Goal: Task Accomplishment & Management: Complete application form

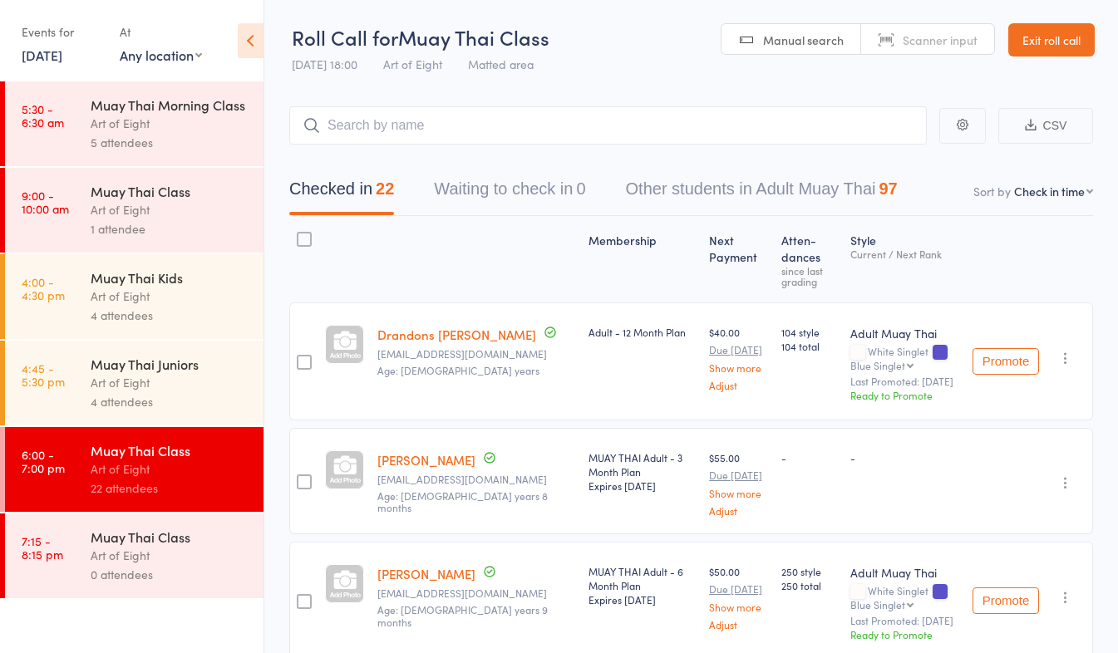
drag, startPoint x: 1021, startPoint y: 53, endPoint x: 1036, endPoint y: 67, distance: 21.2
click at [1021, 53] on link "Exit roll call" at bounding box center [1051, 39] width 86 height 33
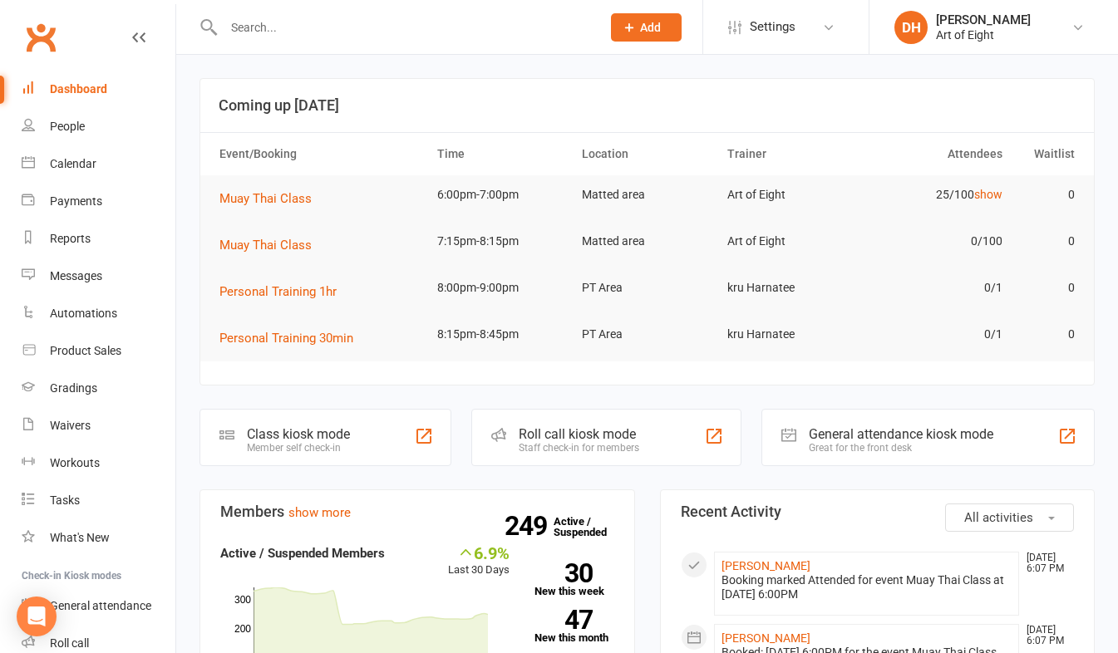
click at [287, 32] on input "text" at bounding box center [404, 27] width 371 height 23
type input "n"
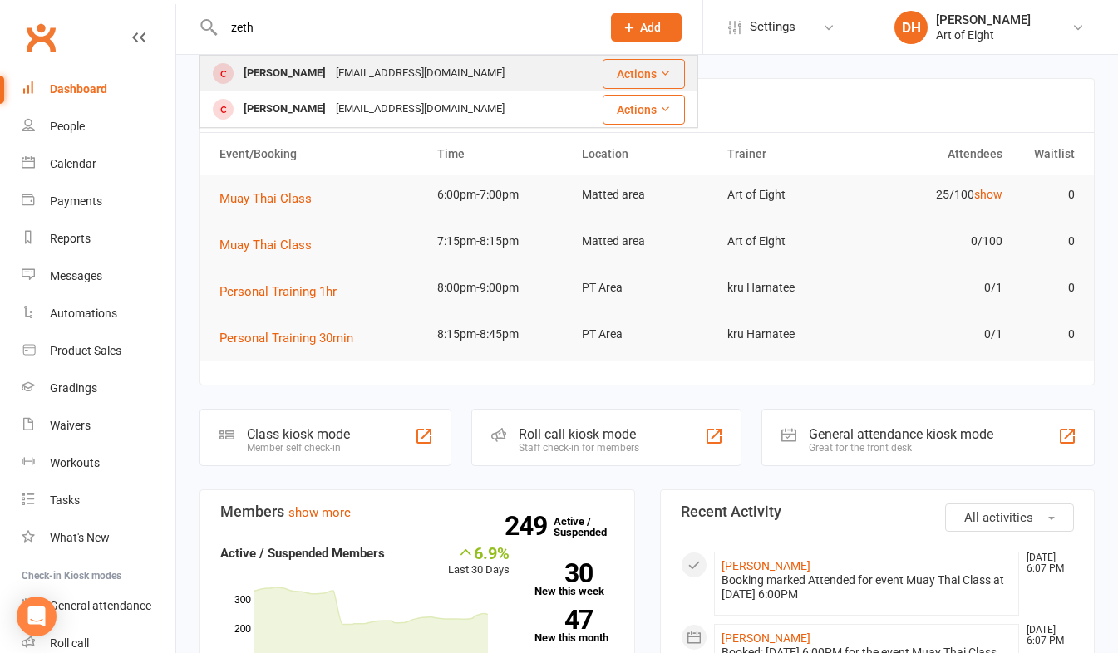
type input "zeth"
click at [248, 71] on div "[PERSON_NAME]" at bounding box center [285, 73] width 92 height 24
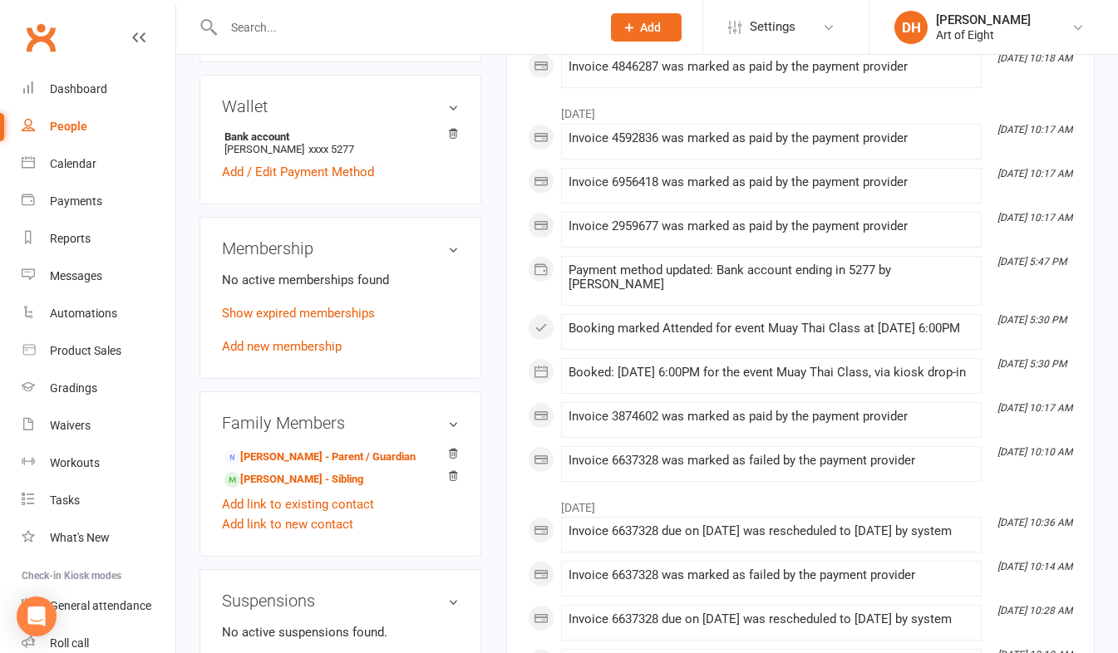
scroll to position [499, 0]
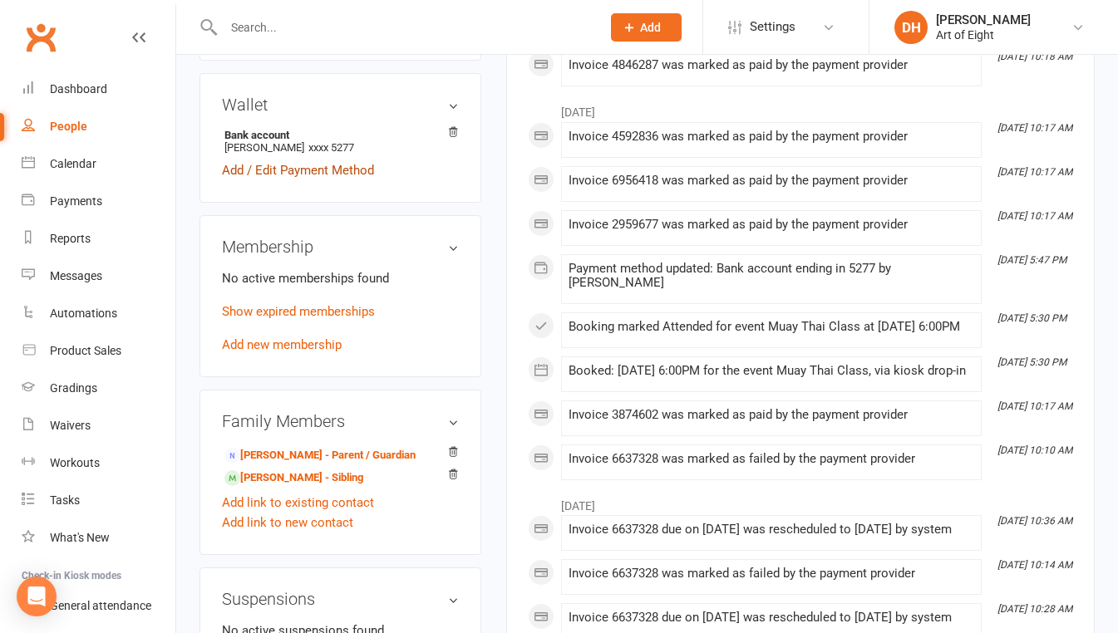
click at [257, 180] on link "Add / Edit Payment Method" at bounding box center [298, 170] width 152 height 20
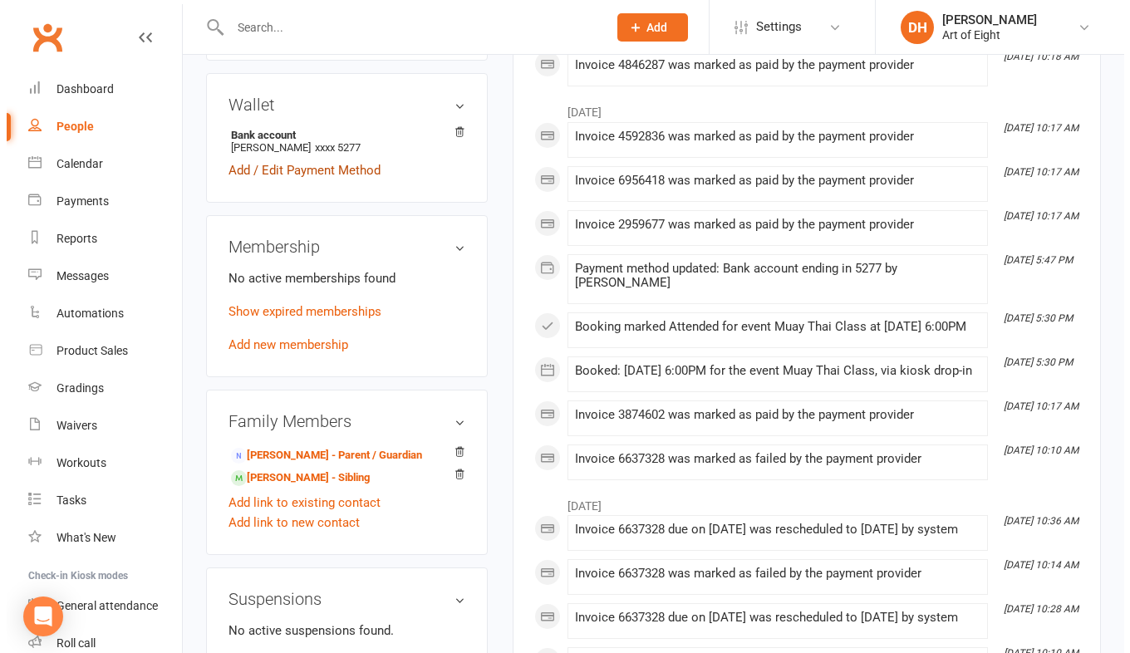
scroll to position [459, 0]
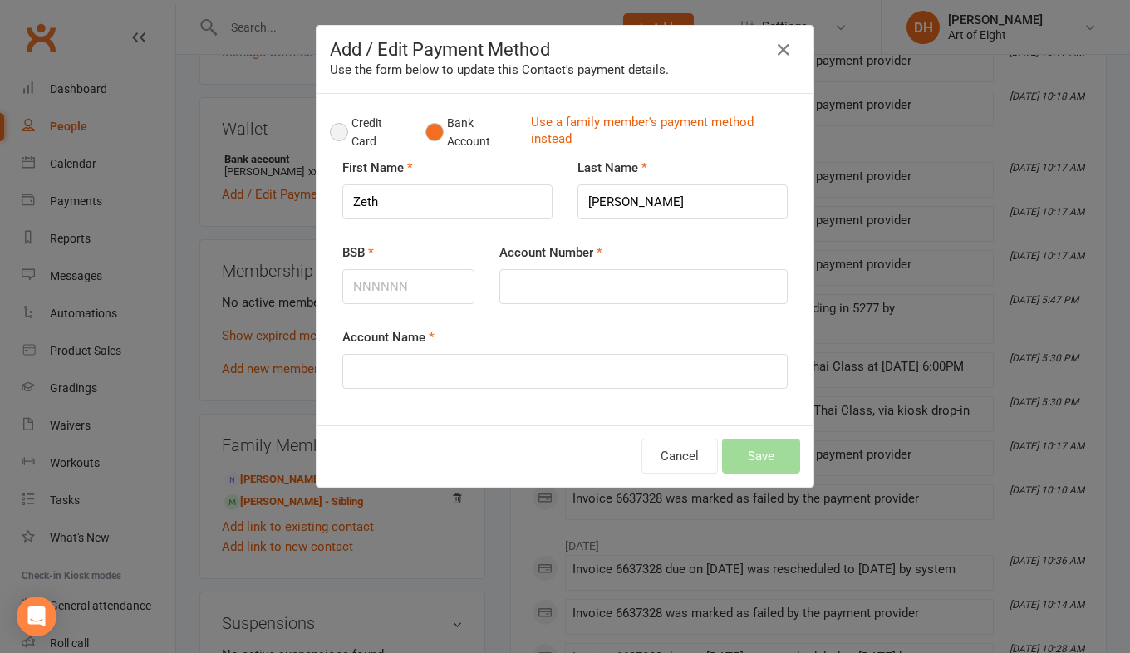
click at [336, 126] on button "Credit Card" at bounding box center [369, 132] width 78 height 51
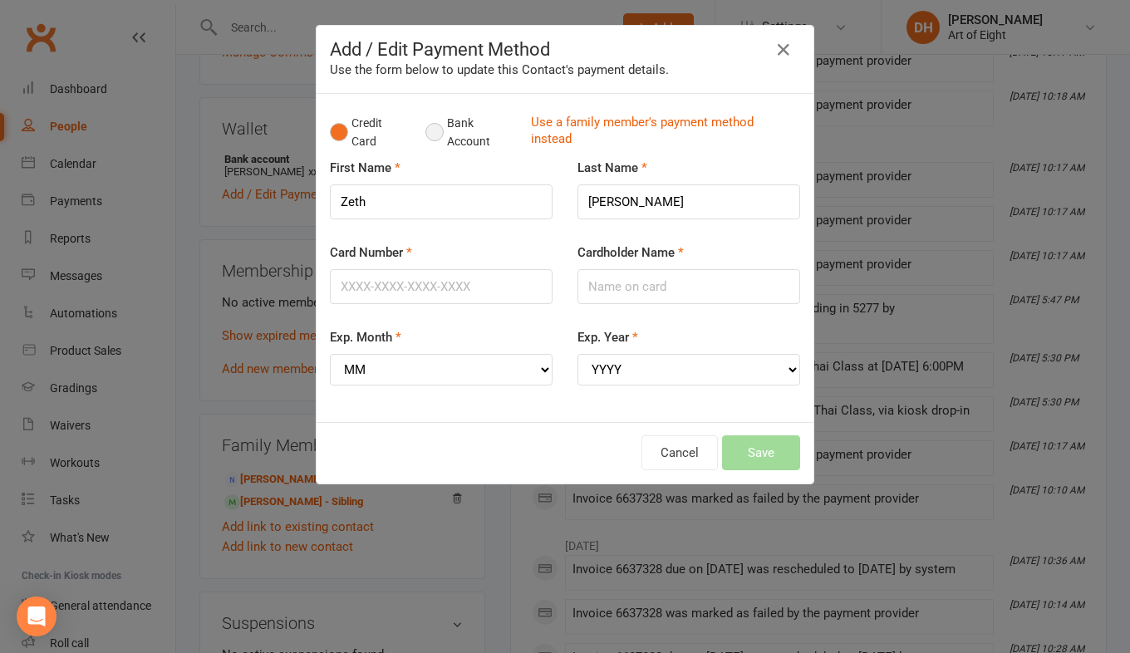
click at [431, 129] on button "Bank Account" at bounding box center [471, 132] width 92 height 51
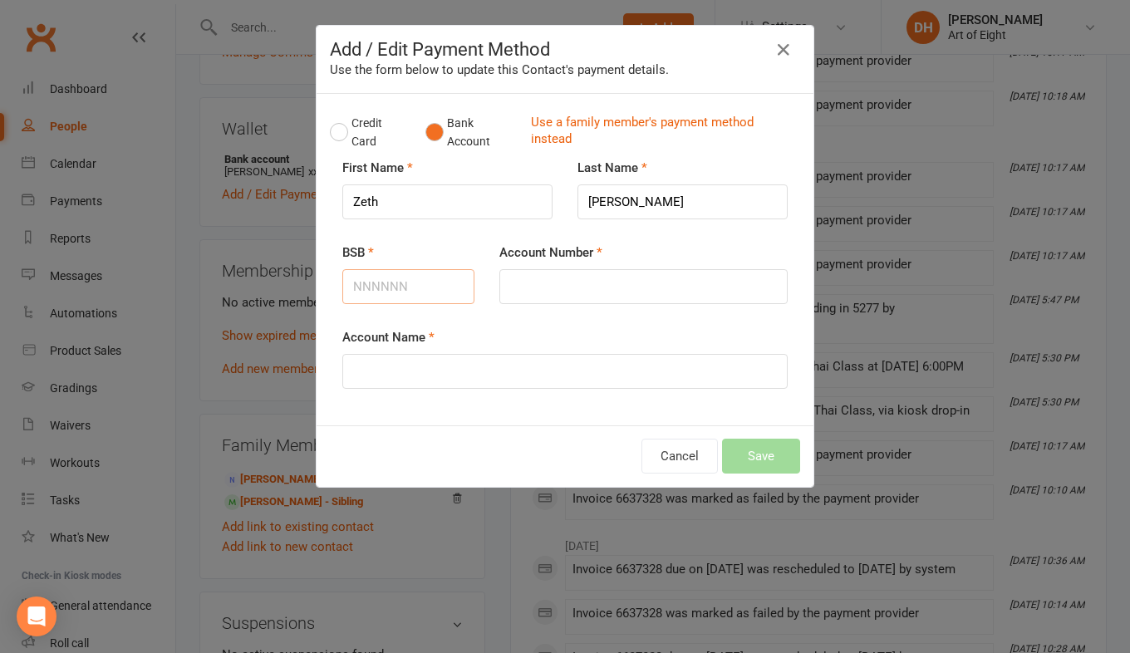
click at [427, 286] on input "BSB" at bounding box center [408, 286] width 132 height 35
type input "81"
click at [273, 583] on div "Add / Edit Payment Method Use the form below to update this Contact's payment d…" at bounding box center [565, 326] width 1130 height 653
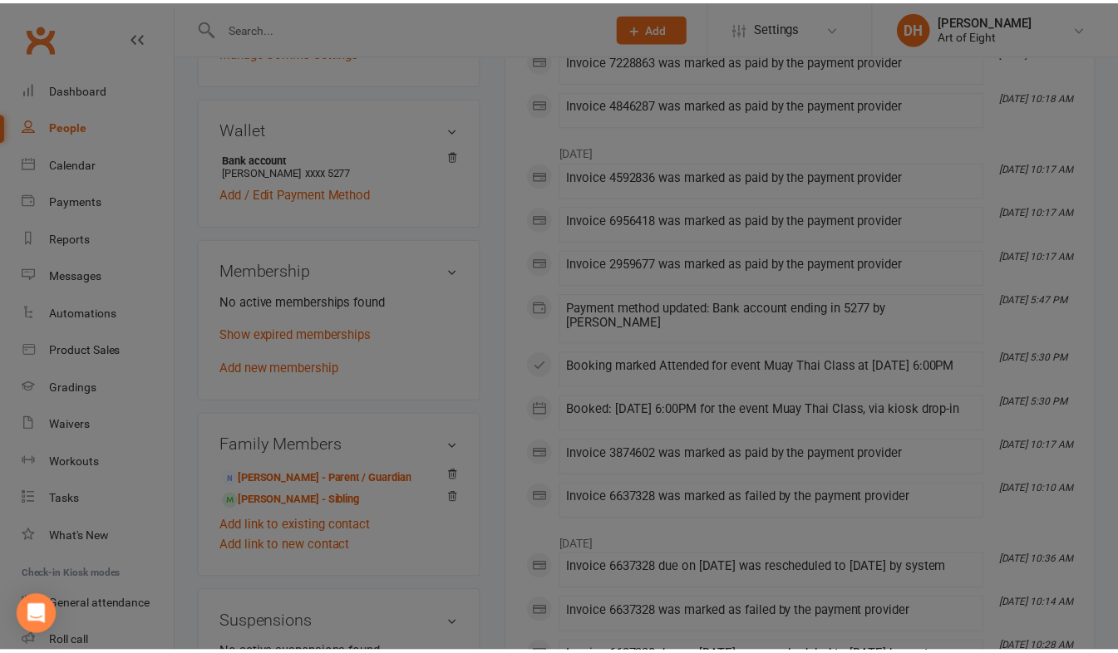
scroll to position [499, 0]
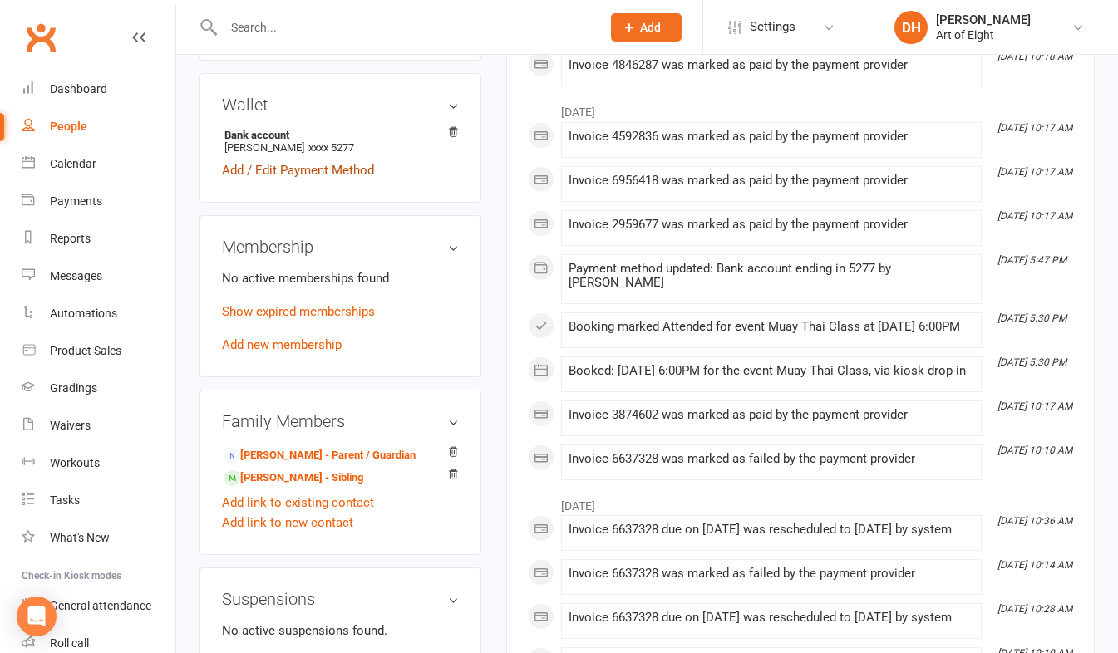
click at [257, 180] on link "Add / Edit Payment Method" at bounding box center [298, 170] width 152 height 20
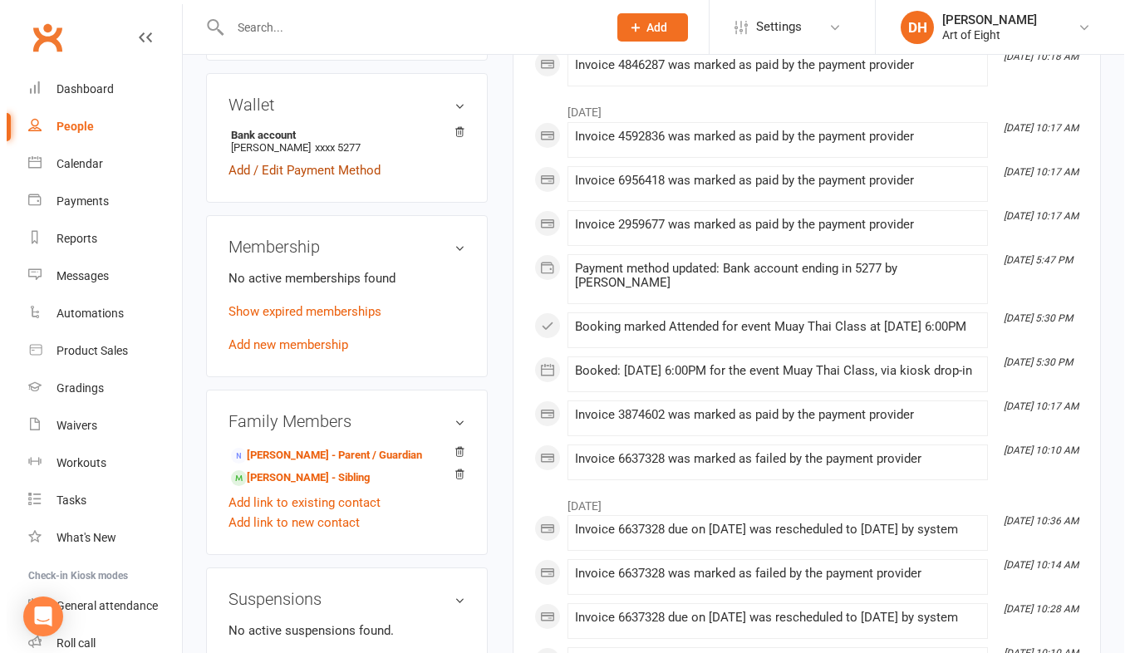
scroll to position [459, 0]
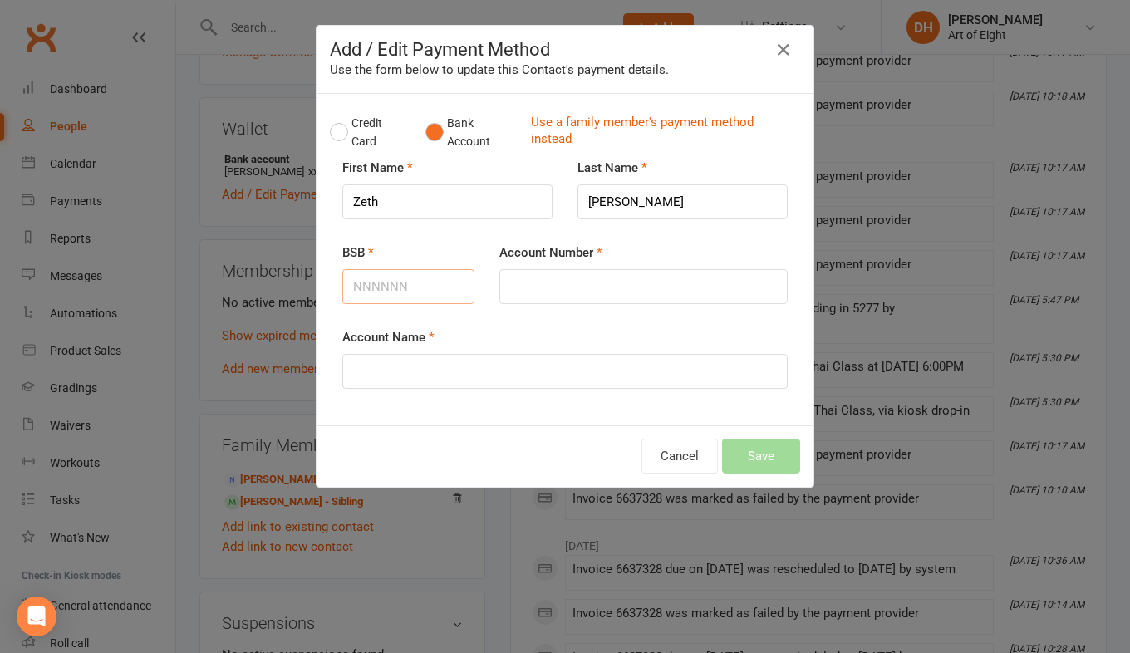
click at [391, 278] on input "BSB" at bounding box center [408, 286] width 132 height 35
type input "814282"
click at [603, 291] on input "Account Number" at bounding box center [643, 286] width 288 height 35
type input "51615151"
click at [540, 367] on input "Account Name" at bounding box center [564, 371] width 445 height 35
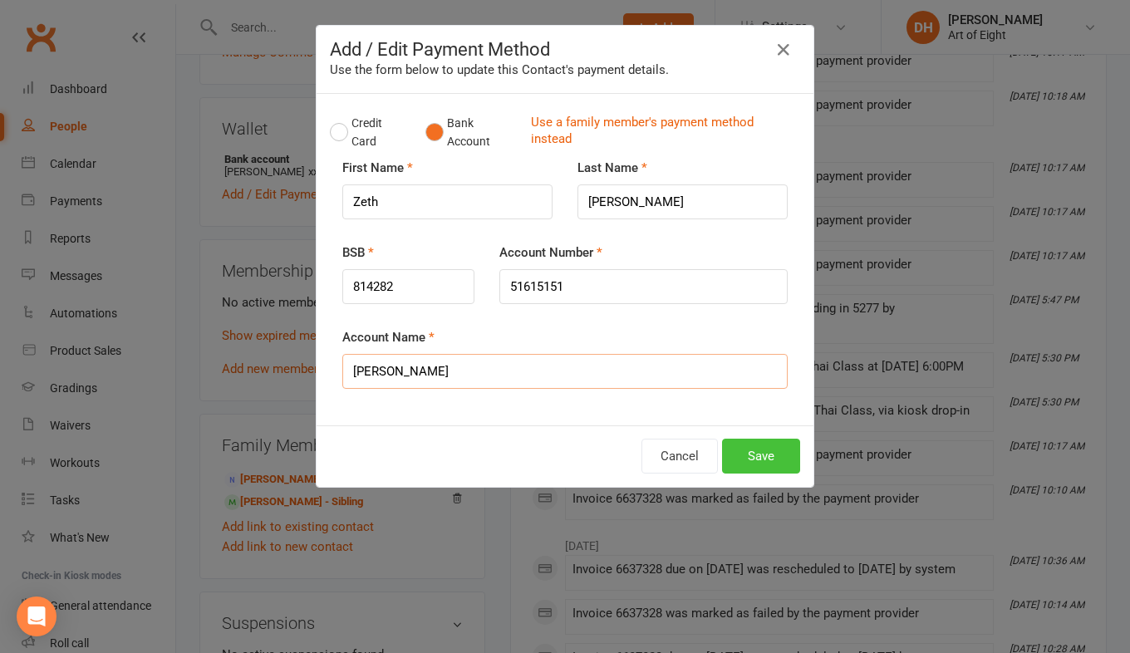
type input "[PERSON_NAME]"
click at [764, 455] on button "Save" at bounding box center [761, 456] width 78 height 35
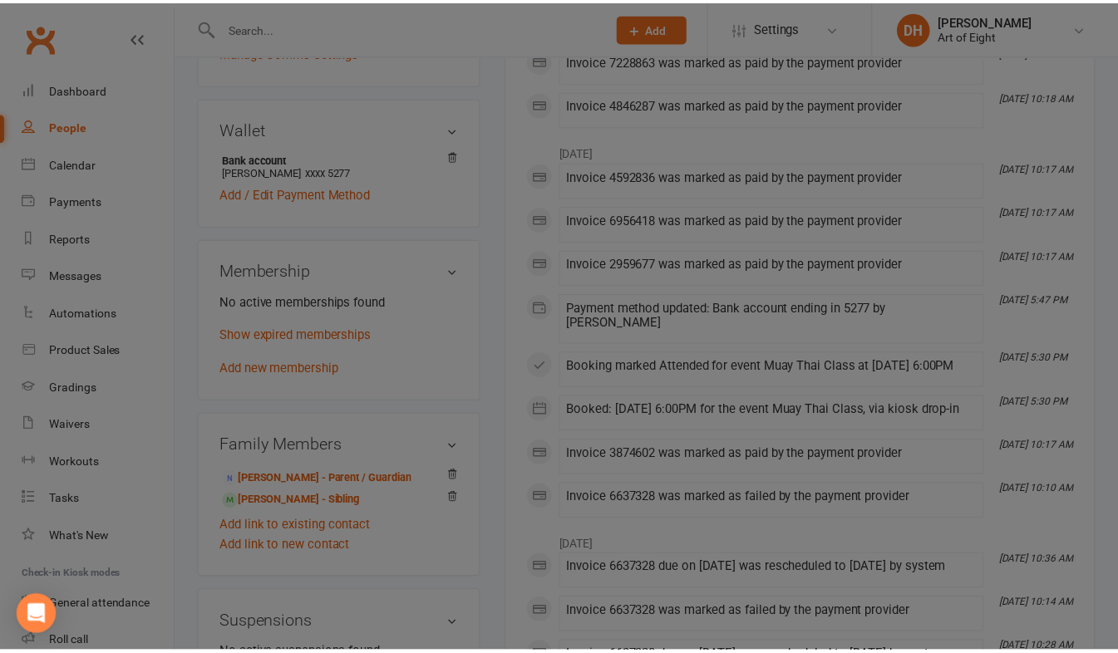
scroll to position [499, 0]
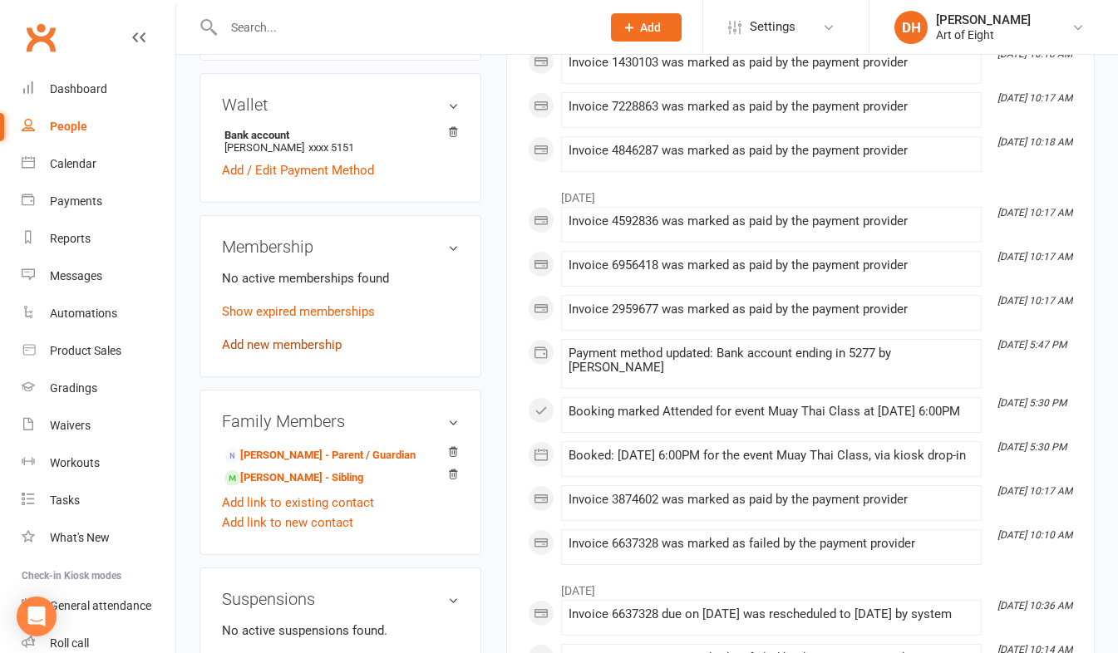
click at [261, 352] on link "Add new membership" at bounding box center [282, 344] width 120 height 15
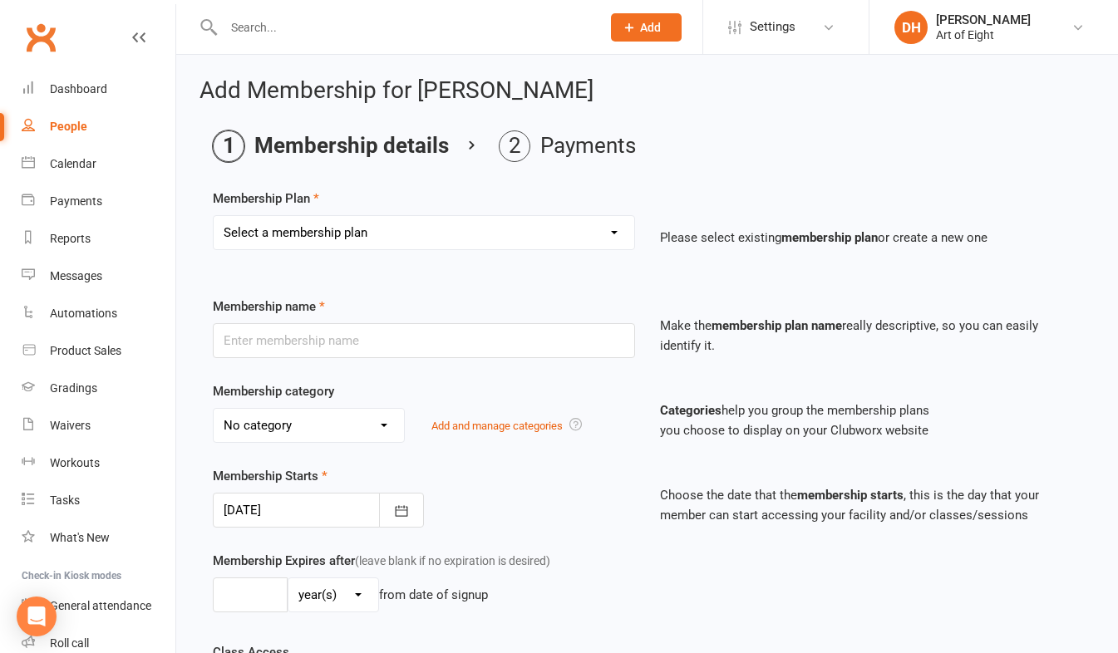
click at [300, 243] on select "Select a membership plan Create new Membership Plan MUAY THAI Adult - 12 Month …" at bounding box center [424, 232] width 421 height 33
click at [727, 121] on div "Add Membership for [PERSON_NAME] Membership details Payments Membership Plan Se…" at bounding box center [647, 592] width 942 height 1075
click at [283, 28] on input "text" at bounding box center [404, 27] width 371 height 23
click at [73, 90] on div "Dashboard" at bounding box center [78, 88] width 57 height 13
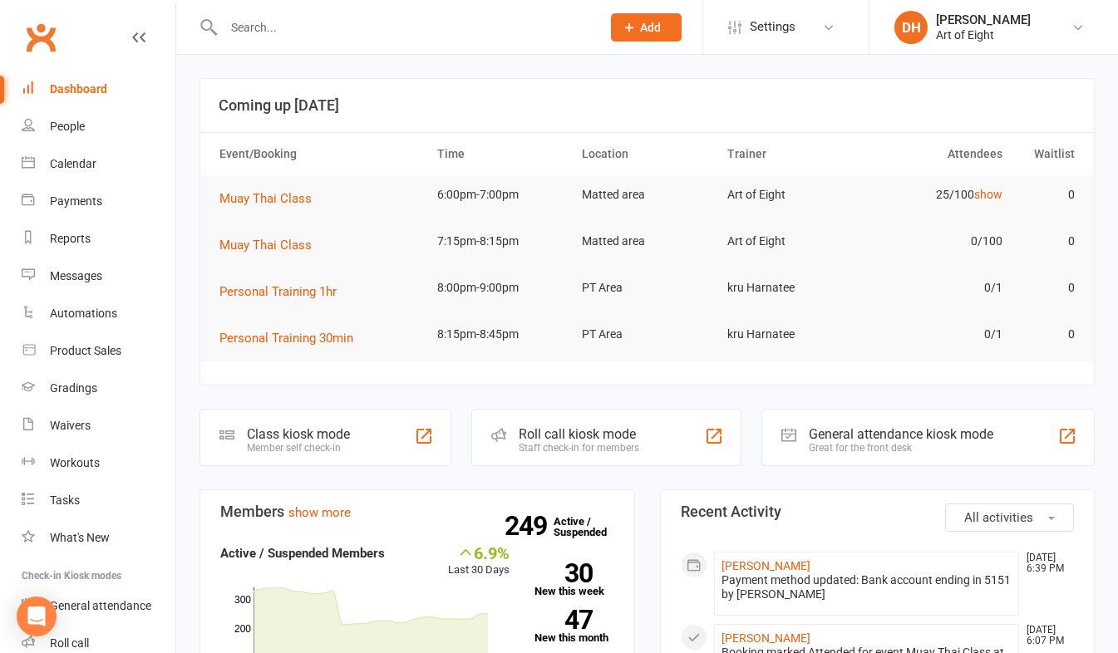
click at [285, 24] on input "text" at bounding box center [404, 27] width 371 height 23
click at [288, 23] on input "text" at bounding box center [404, 27] width 371 height 23
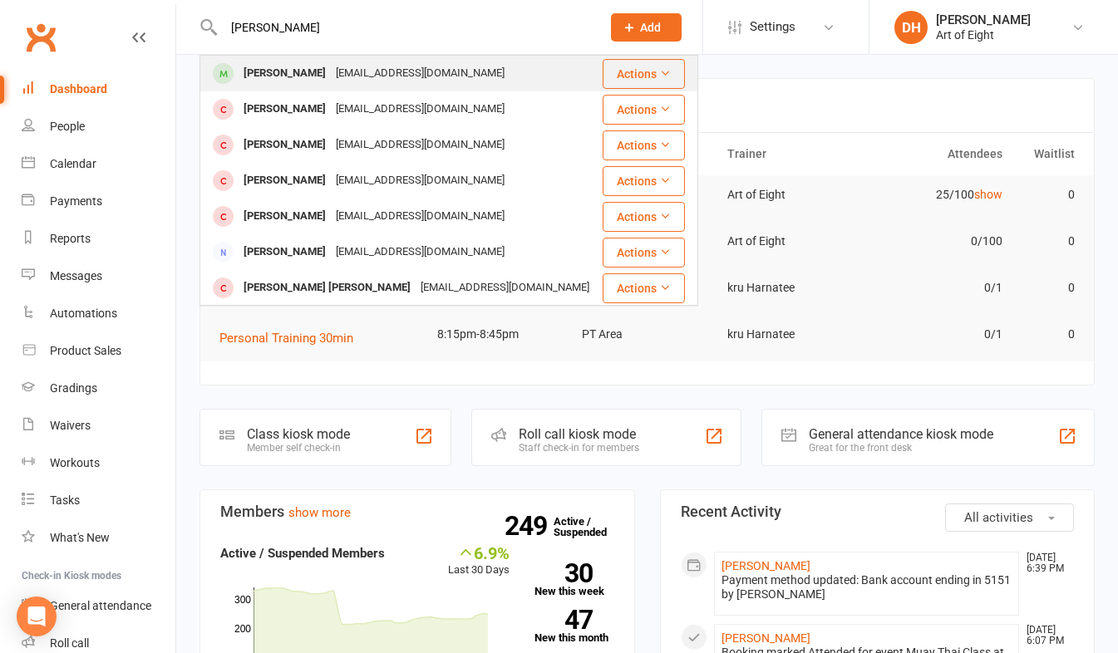
type input "[PERSON_NAME]"
click at [261, 78] on div "[PERSON_NAME]" at bounding box center [285, 73] width 92 height 24
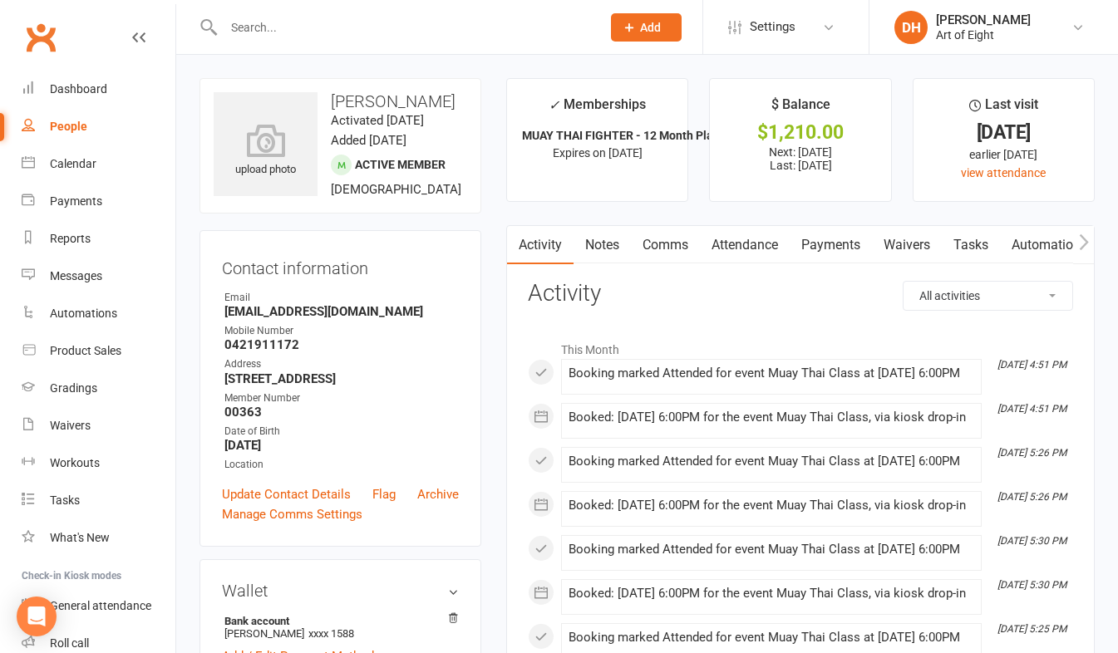
click at [825, 239] on link "Payments" at bounding box center [830, 245] width 82 height 38
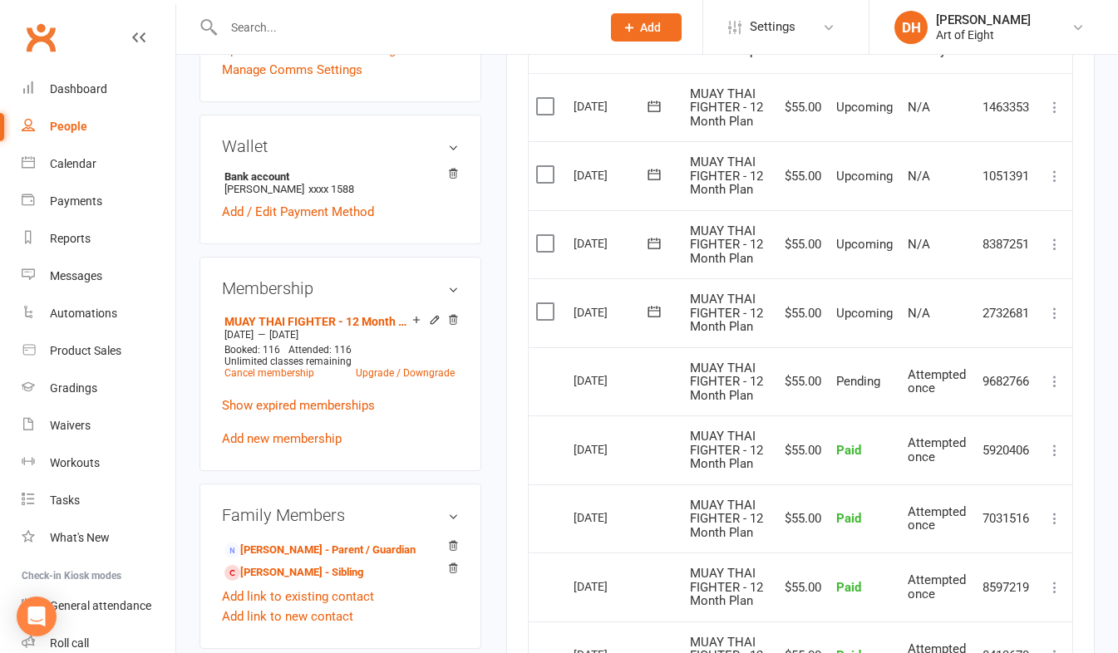
scroll to position [446, 0]
click at [617, 278] on td "[DATE]" at bounding box center [624, 243] width 116 height 69
click at [264, 220] on link "Add / Edit Payment Method" at bounding box center [298, 210] width 152 height 20
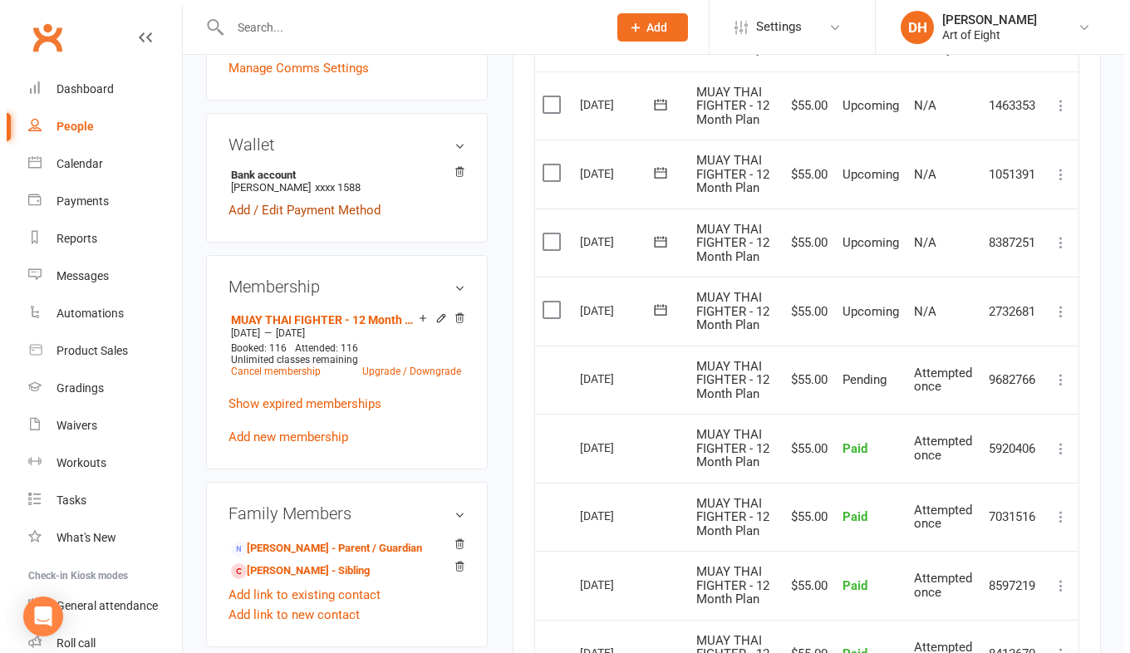
scroll to position [426, 0]
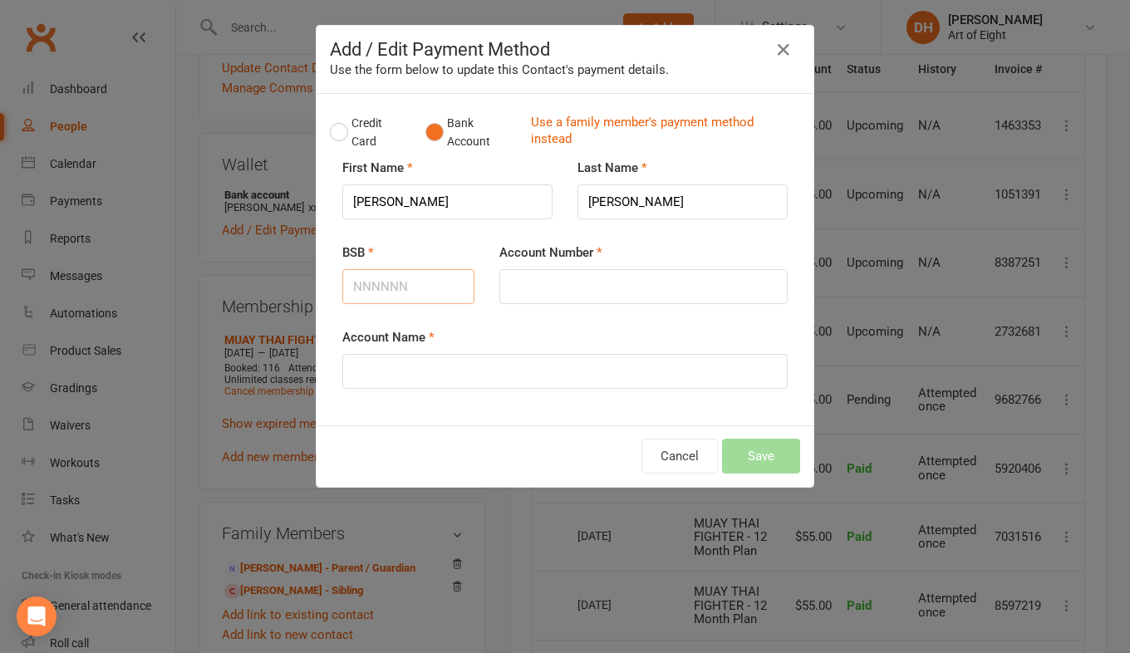
click at [406, 295] on input "BSB" at bounding box center [408, 286] width 132 height 35
type input "814282"
click at [572, 295] on input "Account Number" at bounding box center [643, 286] width 288 height 35
type input "51615151"
click at [551, 376] on input "Account Name" at bounding box center [564, 371] width 445 height 35
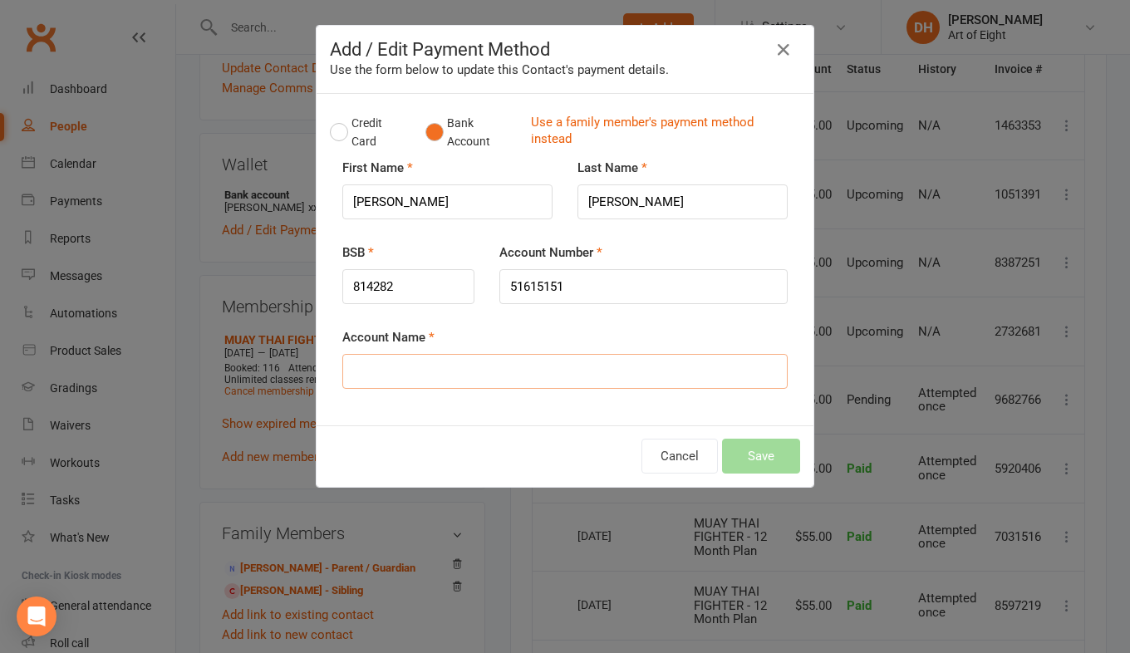
type input "[PERSON_NAME]"
click at [763, 455] on button "Save" at bounding box center [761, 456] width 78 height 35
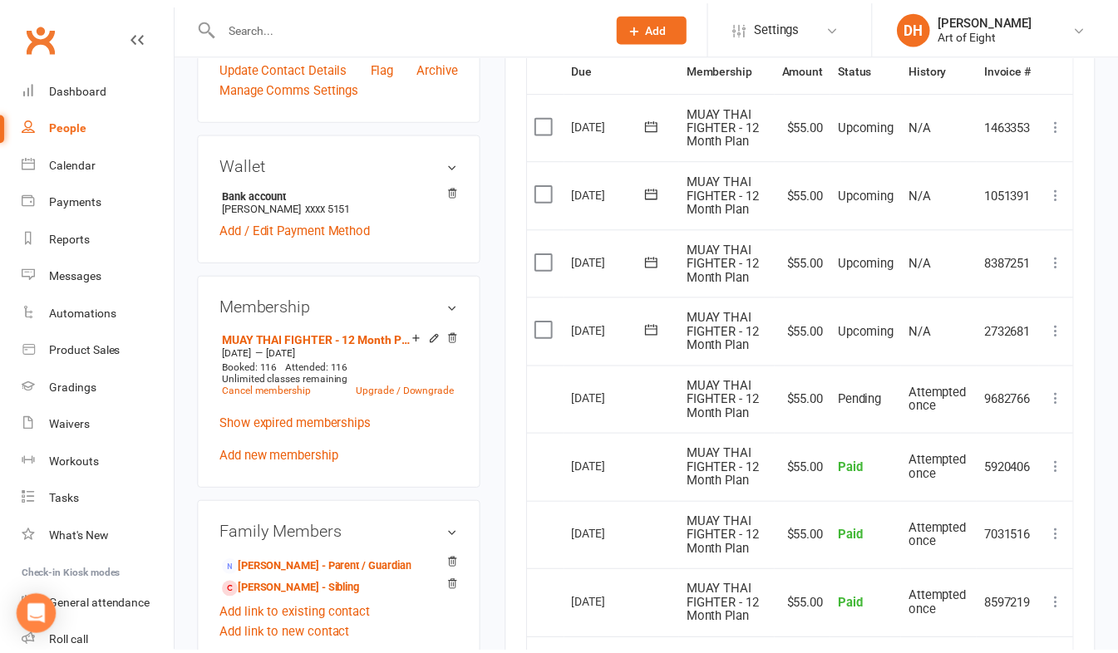
scroll to position [446, 0]
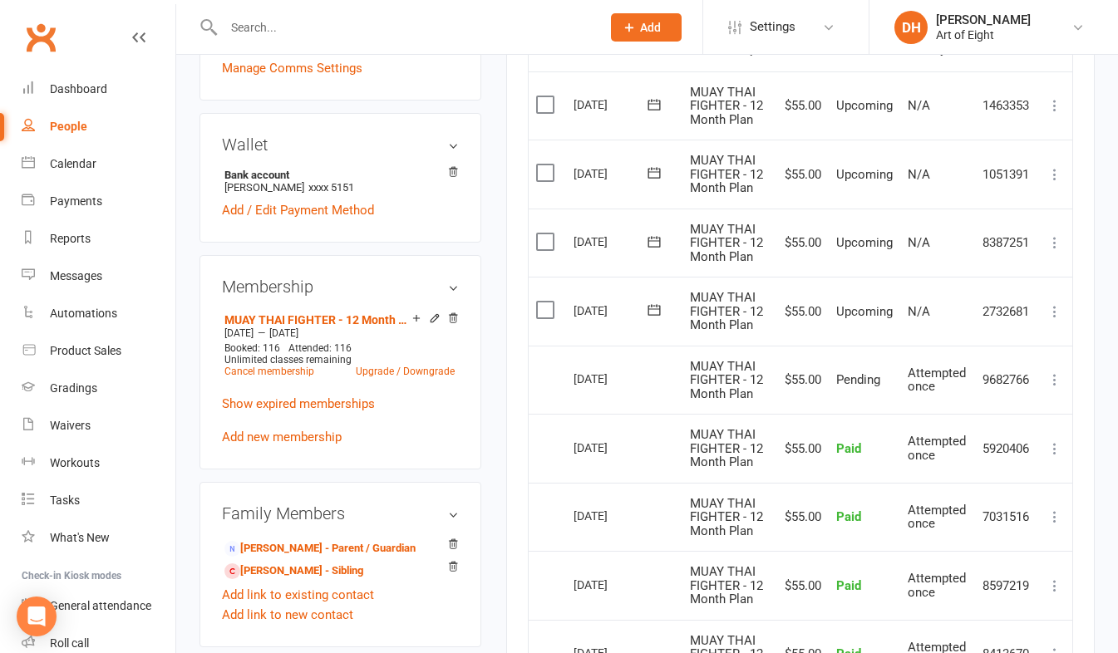
click at [279, 23] on input "text" at bounding box center [404, 27] width 371 height 23
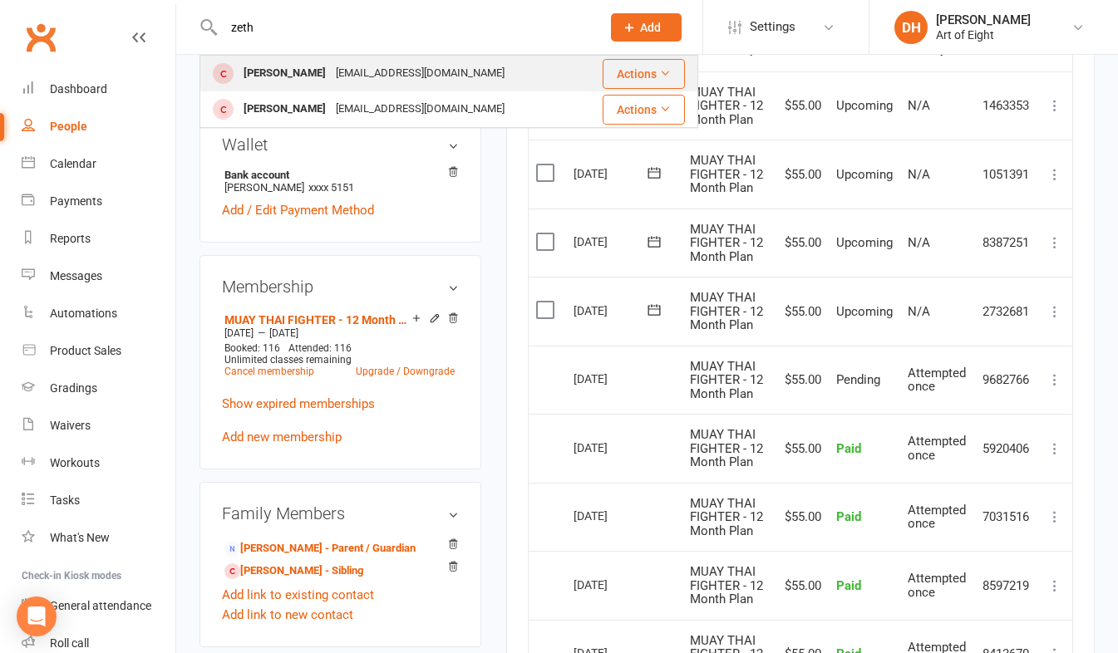
type input "zeth"
click at [272, 71] on div "[PERSON_NAME]" at bounding box center [285, 73] width 92 height 24
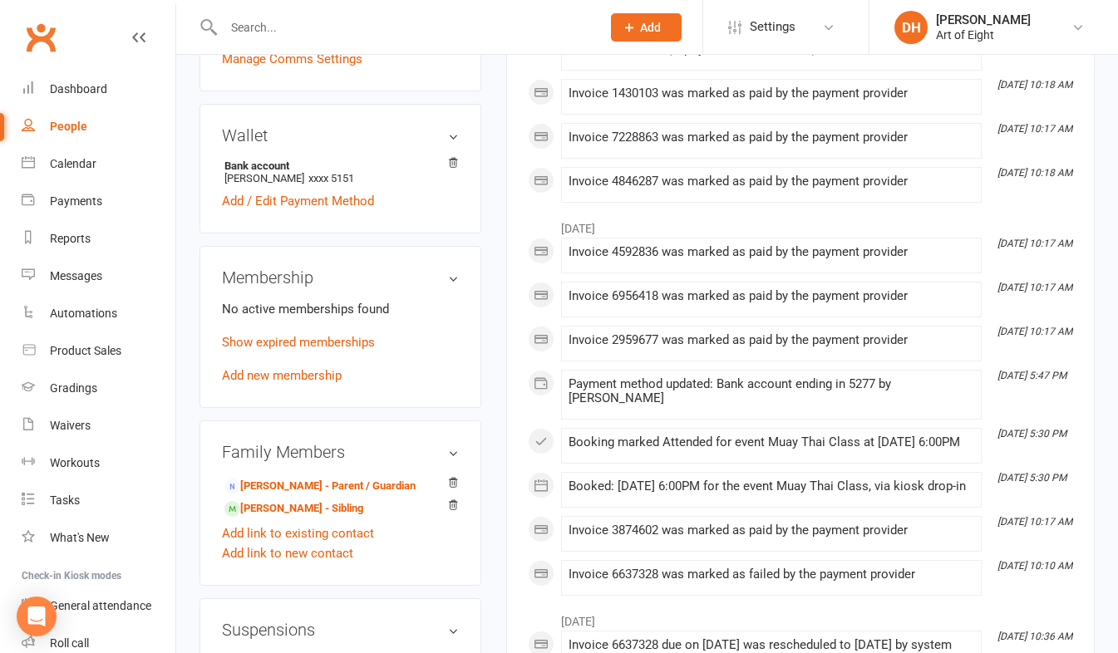
scroll to position [499, 0]
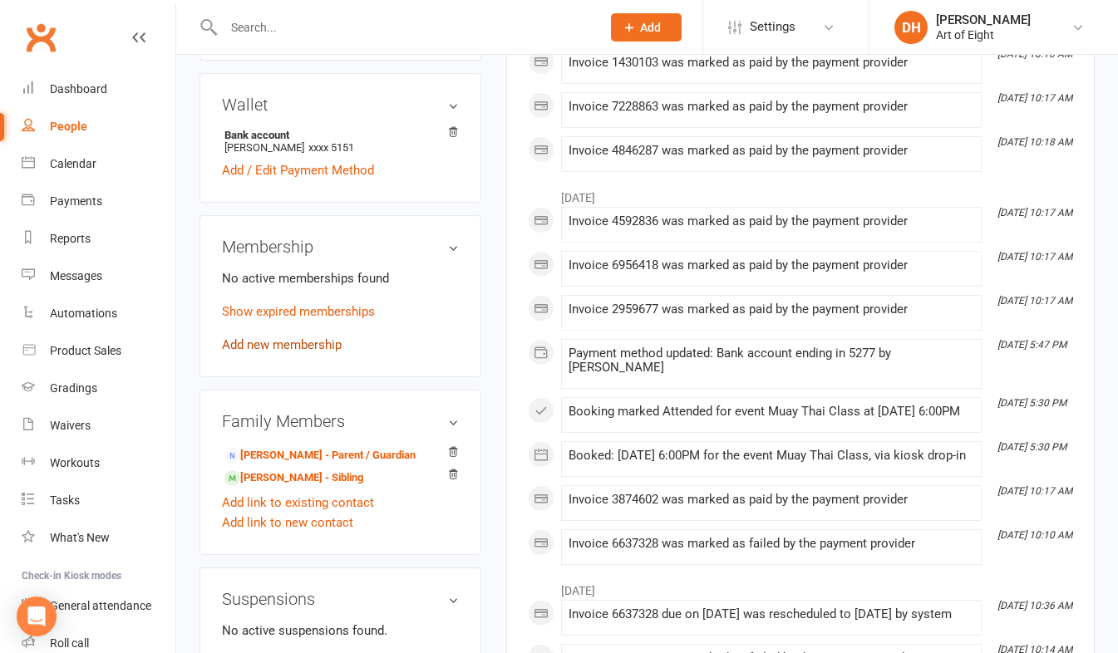
click at [294, 352] on link "Add new membership" at bounding box center [282, 344] width 120 height 15
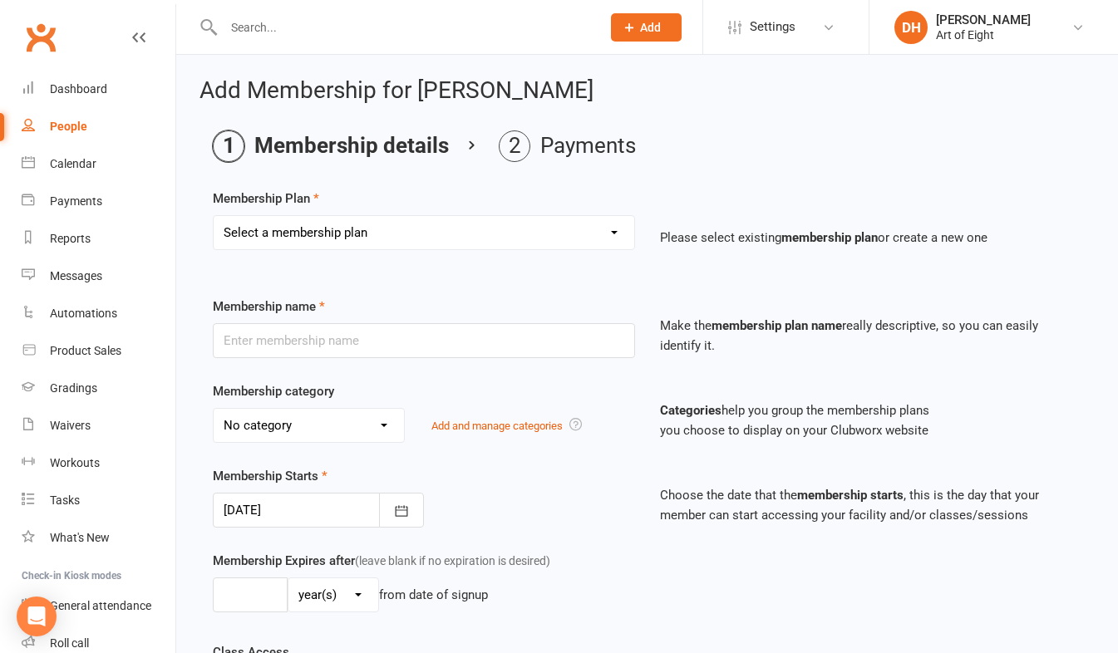
click at [390, 233] on select "Select a membership plan Create new Membership Plan MUAY THAI Adult - 12 Month …" at bounding box center [424, 232] width 421 height 33
click at [401, 230] on select "Select a membership plan Create new Membership Plan MUAY THAI Adult - 12 Month …" at bounding box center [424, 232] width 421 height 33
select select "35"
click at [214, 216] on select "Select a membership plan Create new Membership Plan MUAY THAI Adult - 12 Month …" at bounding box center [424, 232] width 421 height 33
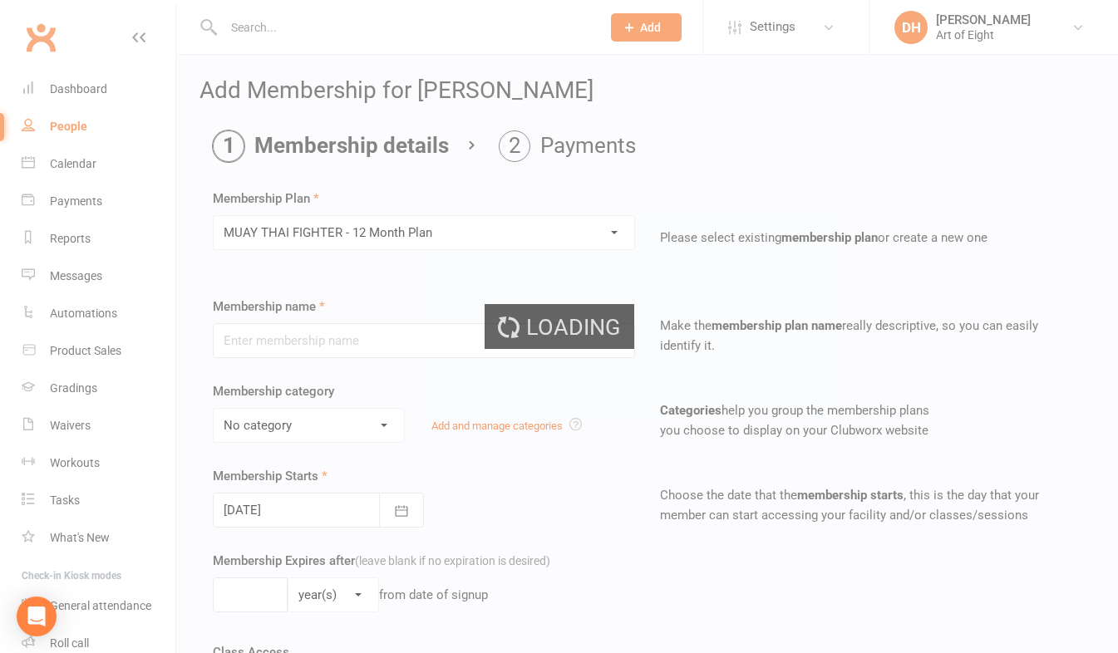
type input "MUAY THAI FIGHTER - 12 Month Plan"
select select "2"
type input "1"
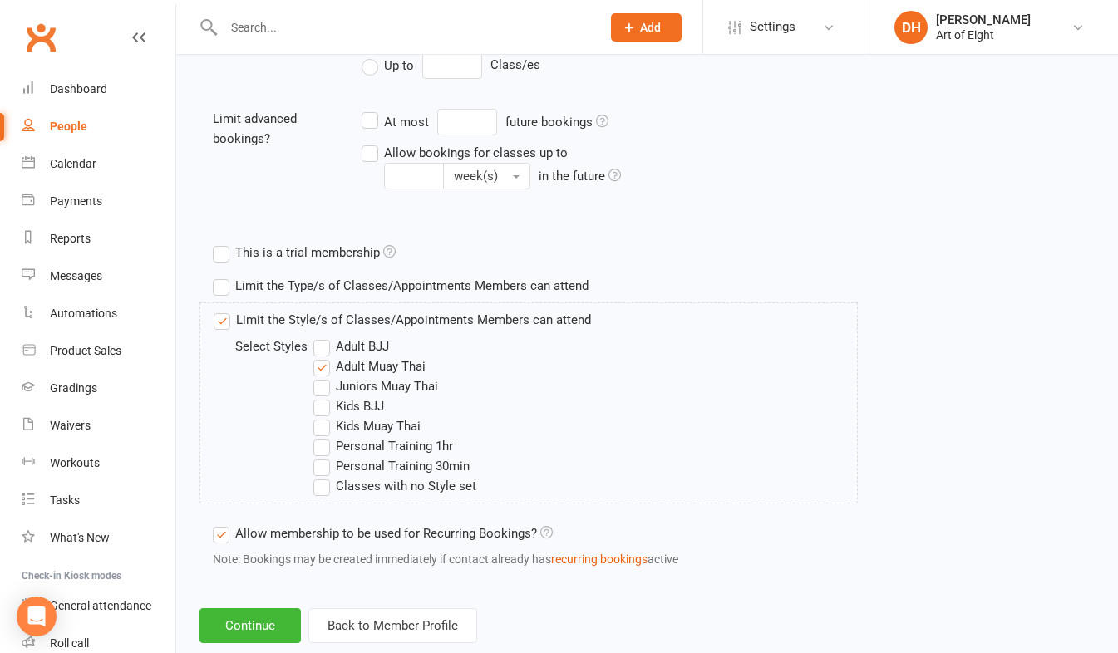
scroll to position [681, 0]
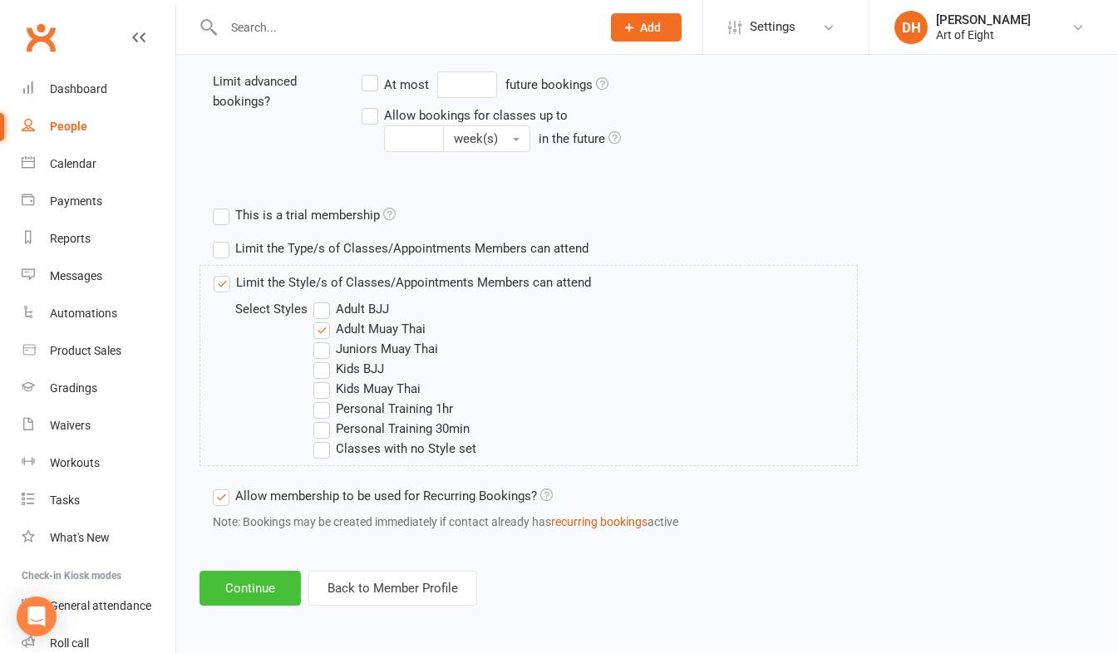
click at [245, 590] on button "Continue" at bounding box center [249, 588] width 101 height 35
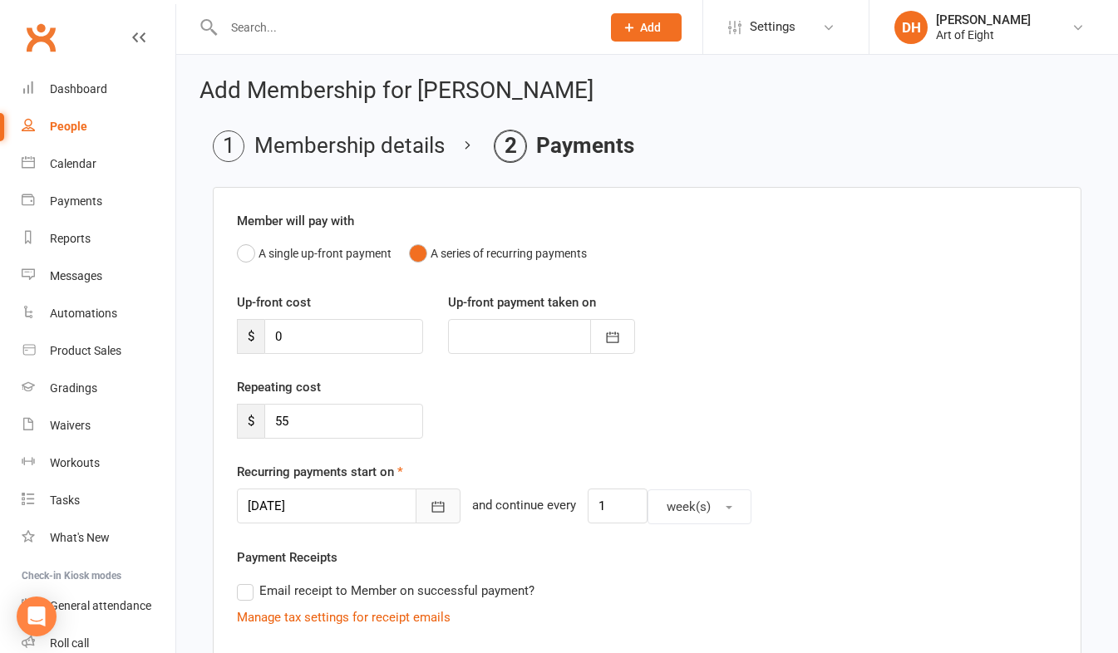
click at [430, 514] on icon "button" at bounding box center [438, 507] width 17 height 17
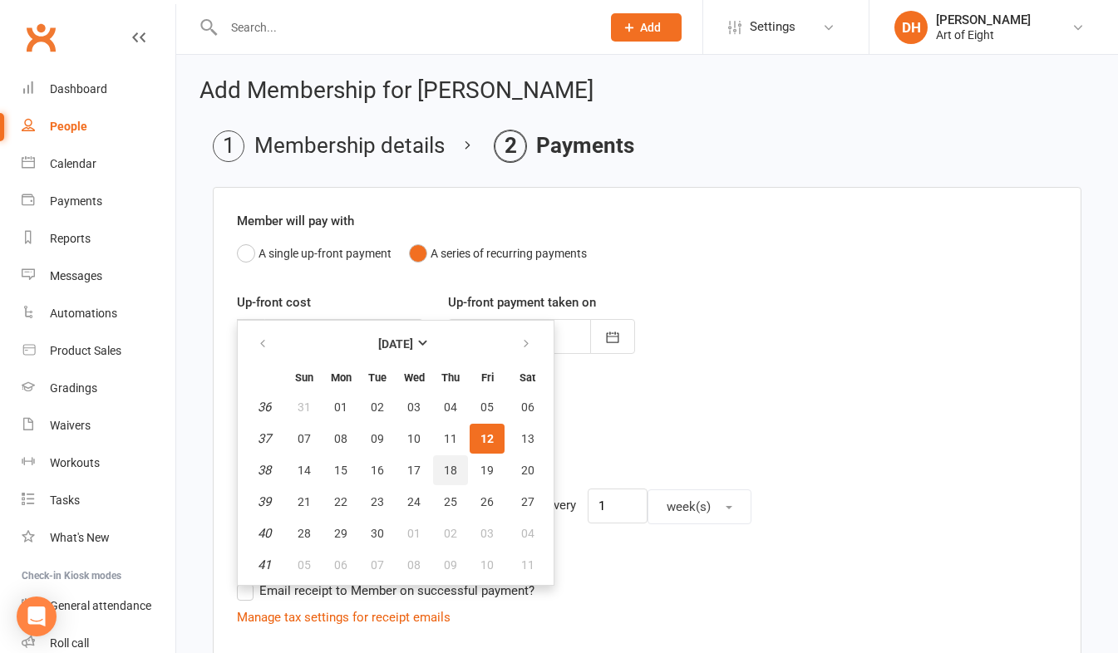
click at [448, 468] on span "18" at bounding box center [450, 470] width 13 height 13
type input "[DATE]"
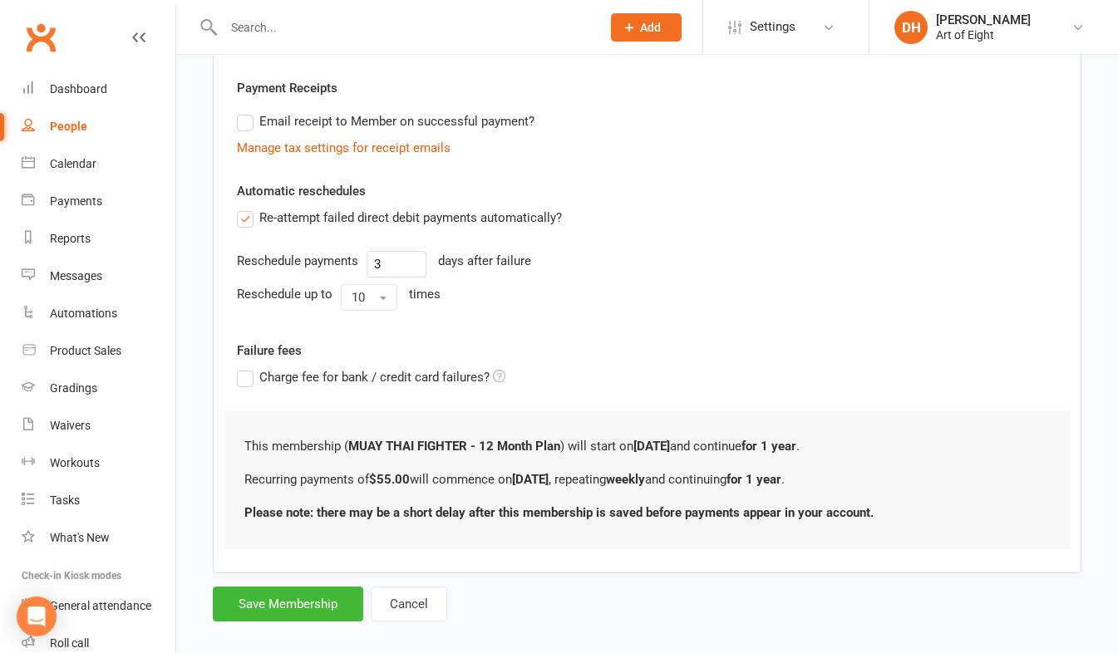
scroll to position [489, 0]
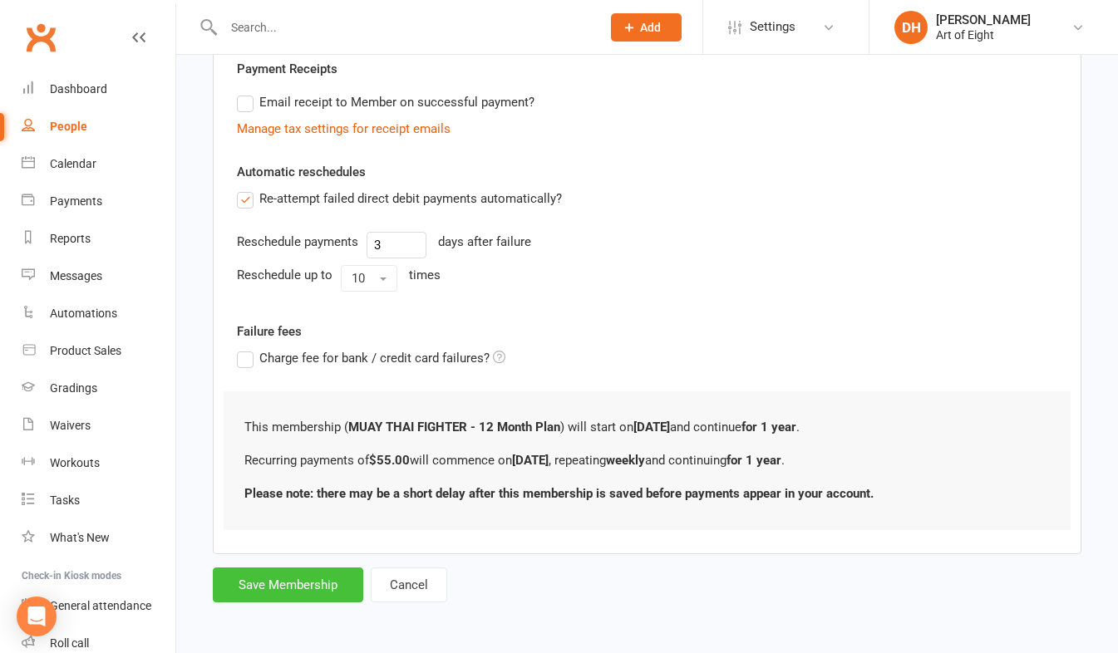
click at [324, 586] on button "Save Membership" at bounding box center [288, 585] width 150 height 35
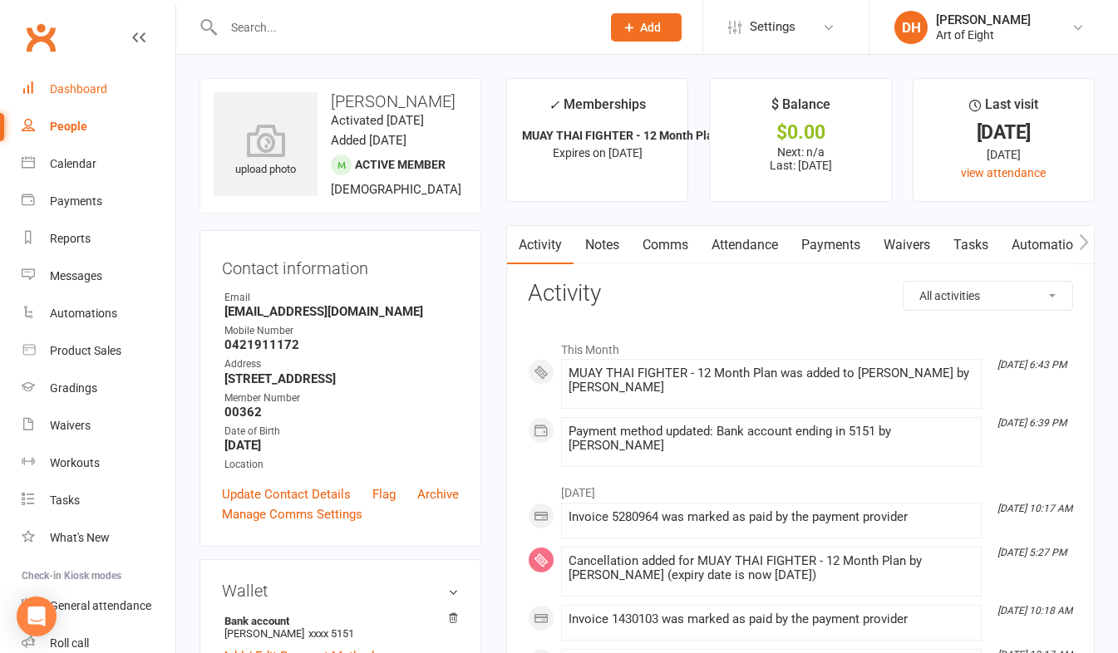
click at [78, 86] on div "Dashboard" at bounding box center [78, 88] width 57 height 13
